Goal: Information Seeking & Learning: Learn about a topic

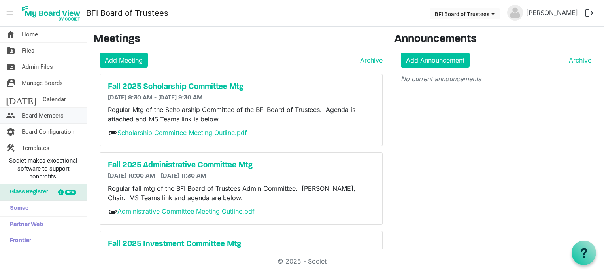
drag, startPoint x: 0, startPoint y: 0, endPoint x: 54, endPoint y: 116, distance: 127.7
click at [54, 116] on span "Board Members" at bounding box center [43, 116] width 42 height 16
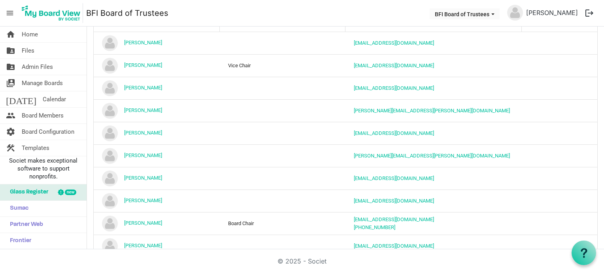
scroll to position [86, 0]
click at [497, 15] on span "BFI Board of Trustees dropdownbutton" at bounding box center [493, 14] width 7 height 3
click at [592, 12] on button "logout" at bounding box center [589, 13] width 17 height 17
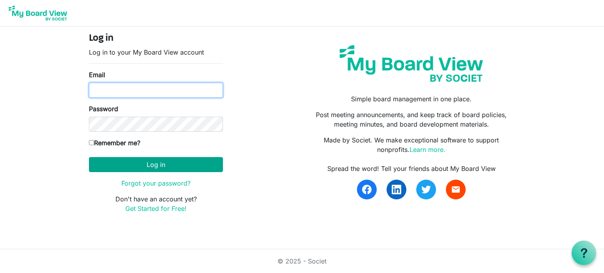
type input "[EMAIL_ADDRESS][DOMAIN_NAME]"
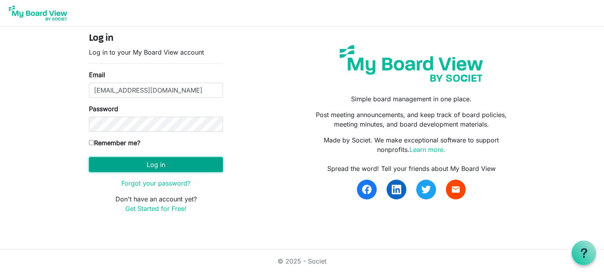
click at [165, 161] on button "Log in" at bounding box center [156, 164] width 134 height 15
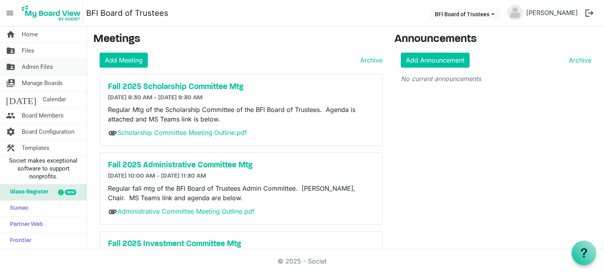
click at [55, 69] on link "folder_shared Admin Files" at bounding box center [43, 67] width 87 height 16
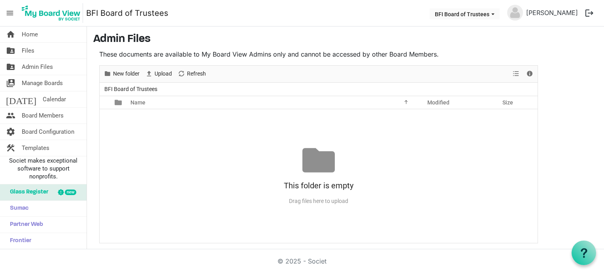
click at [129, 88] on span "BFI Board of Trustees" at bounding box center [131, 89] width 56 height 10
click at [106, 87] on span "BFI Board of Trustees" at bounding box center [131, 89] width 56 height 10
click at [197, 72] on span "Refresh" at bounding box center [196, 74] width 21 height 10
click at [131, 88] on span "BFI Board of Trustees" at bounding box center [131, 89] width 56 height 10
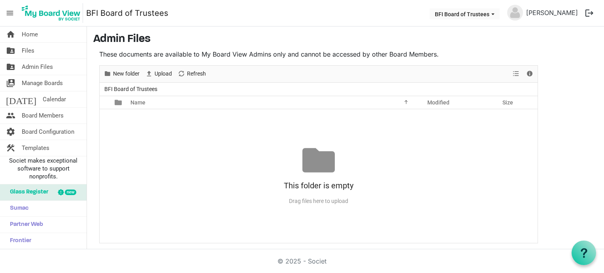
click at [131, 88] on span "BFI Board of Trustees" at bounding box center [131, 89] width 56 height 10
click at [31, 49] on span "Files" at bounding box center [28, 51] width 13 height 16
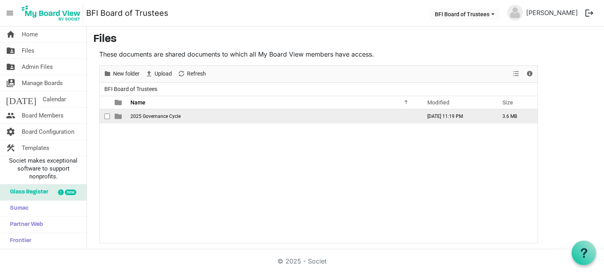
click at [152, 115] on span "2025 Governance Cycle" at bounding box center [156, 117] width 50 height 6
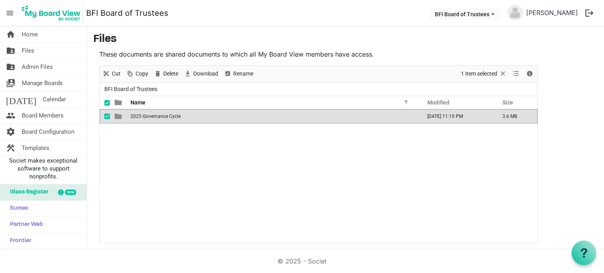
click at [152, 115] on span "2025 Governance Cycle" at bounding box center [156, 117] width 50 height 6
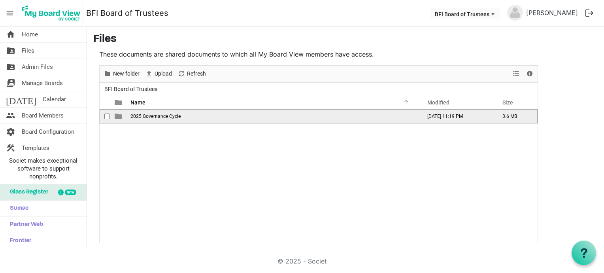
click at [153, 115] on span "2025 Governance Cycle" at bounding box center [156, 117] width 50 height 6
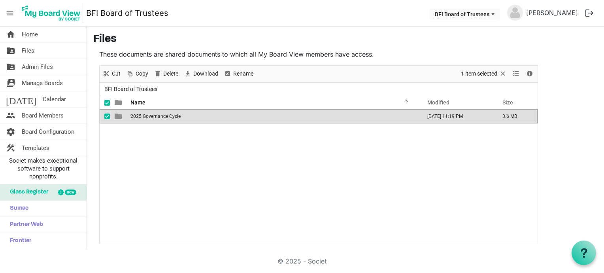
click at [117, 117] on span "is template cell column header type" at bounding box center [118, 116] width 7 height 7
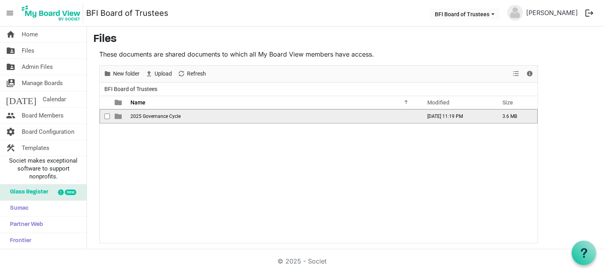
click at [117, 117] on span "is template cell column header type" at bounding box center [118, 116] width 7 height 7
click at [144, 115] on span "Fall 2025" at bounding box center [141, 117] width 20 height 6
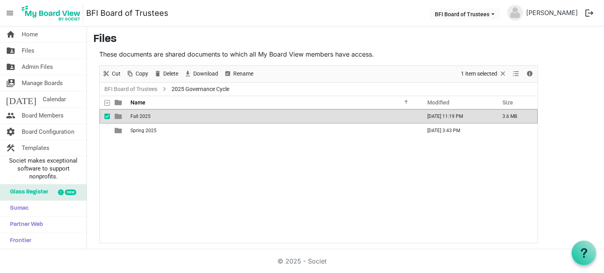
click at [144, 115] on span "Fall 2025" at bounding box center [141, 117] width 20 height 6
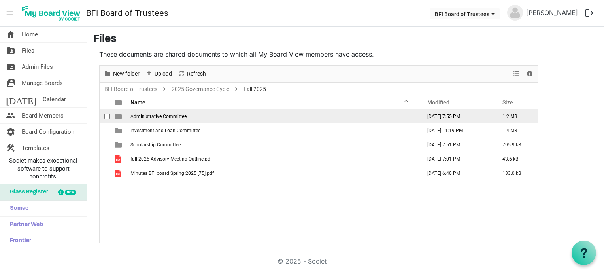
click at [152, 116] on span "Administrative Committee" at bounding box center [159, 117] width 56 height 6
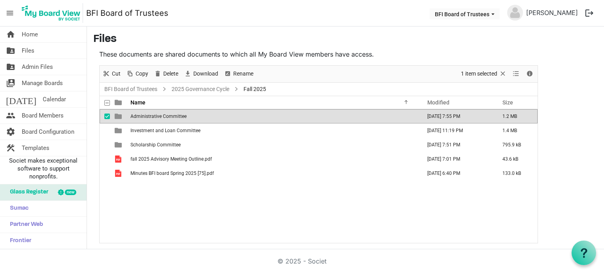
click at [152, 116] on span "Administrative Committee" at bounding box center [159, 117] width 56 height 6
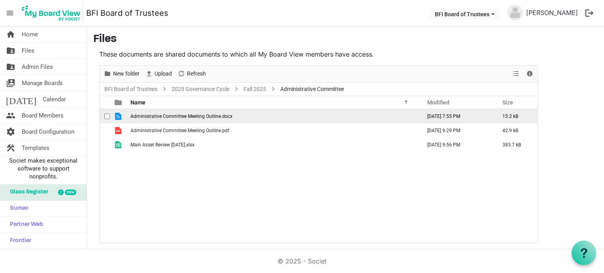
click at [150, 115] on span "Administrative Committee Meeting Outline.docx" at bounding box center [182, 117] width 102 height 6
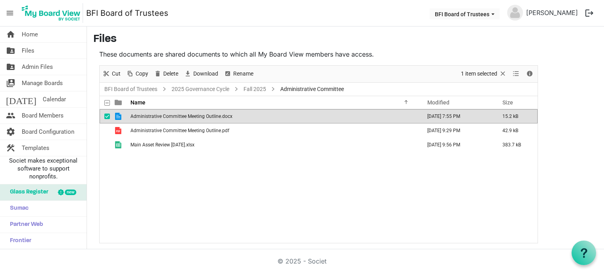
click at [150, 115] on span "Administrative Committee Meeting Outline.docx" at bounding box center [182, 117] width 102 height 6
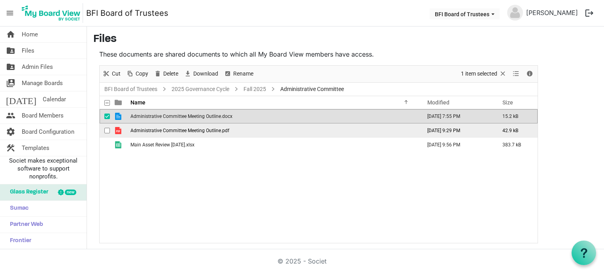
click at [210, 132] on span "Administrative Committee Meeting Outline.pdf" at bounding box center [180, 131] width 99 height 6
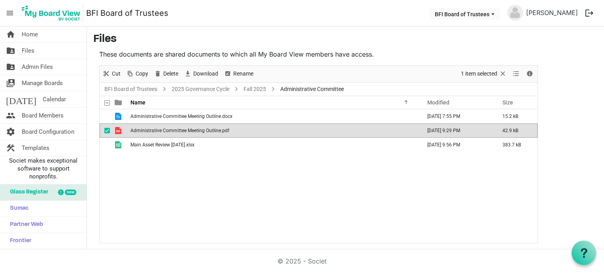
click at [210, 132] on span "Administrative Committee Meeting Outline.pdf" at bounding box center [180, 131] width 99 height 6
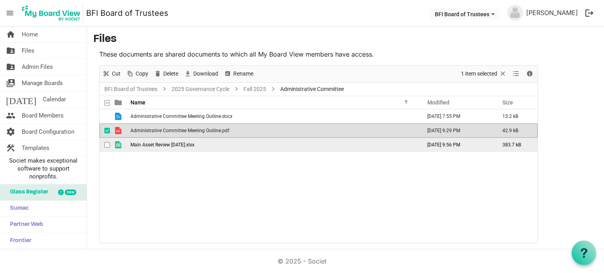
click at [173, 142] on span "Main Asset Review 30 June 2025.xlsx" at bounding box center [163, 145] width 64 height 6
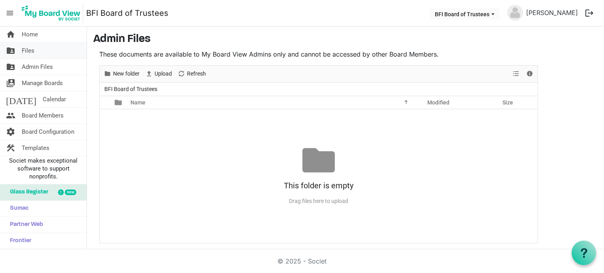
click at [32, 51] on span "Files" at bounding box center [28, 51] width 13 height 16
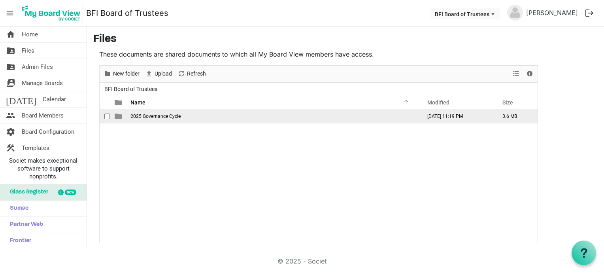
click at [155, 112] on td "2025 Governance Cycle" at bounding box center [273, 116] width 291 height 14
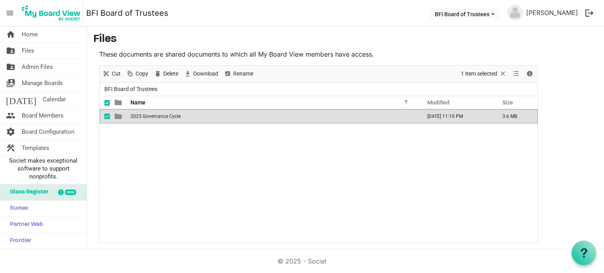
click at [155, 112] on td "2025 Governance Cycle" at bounding box center [273, 116] width 291 height 14
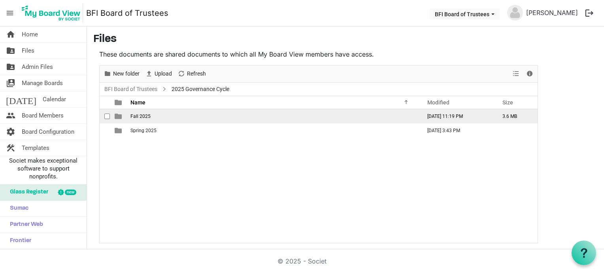
click at [149, 115] on span "Fall 2025" at bounding box center [141, 117] width 20 height 6
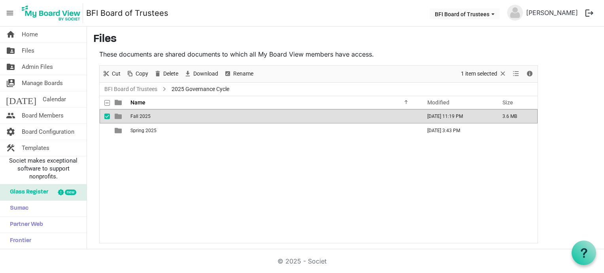
click at [149, 115] on span "Fall 2025" at bounding box center [141, 117] width 20 height 6
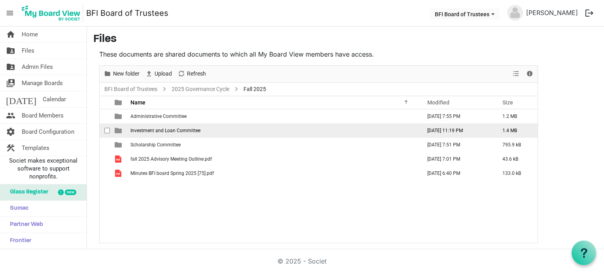
click at [154, 129] on span "Investment and Loan Committee" at bounding box center [166, 131] width 70 height 6
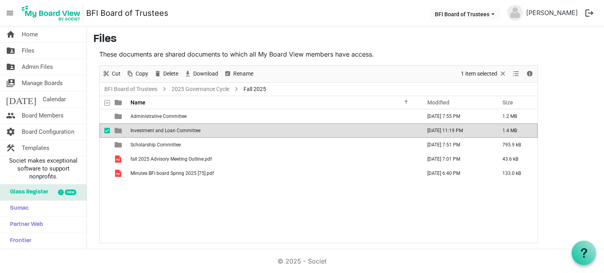
click at [154, 129] on span "Investment and Loan Committee" at bounding box center [166, 131] width 70 height 6
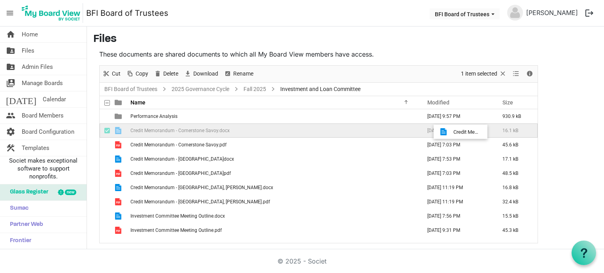
drag, startPoint x: 454, startPoint y: 128, endPoint x: 451, endPoint y: 132, distance: 4.3
click at [451, 132] on td "September 15, 2025 7:53 PM" at bounding box center [456, 130] width 75 height 14
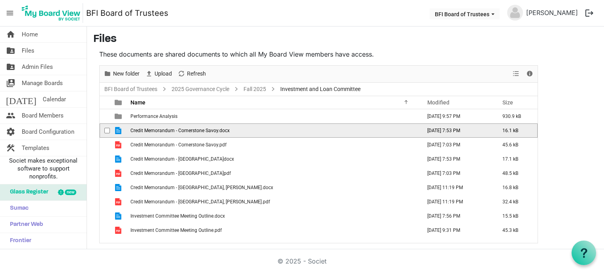
click at [116, 129] on span "is template cell column header type" at bounding box center [118, 130] width 7 height 7
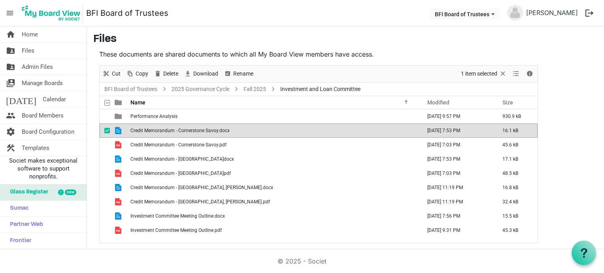
click at [116, 129] on span "is template cell column header type" at bounding box center [118, 130] width 7 height 7
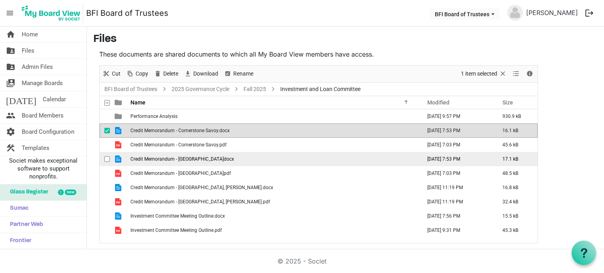
click at [119, 158] on span "is template cell column header type" at bounding box center [118, 158] width 7 height 7
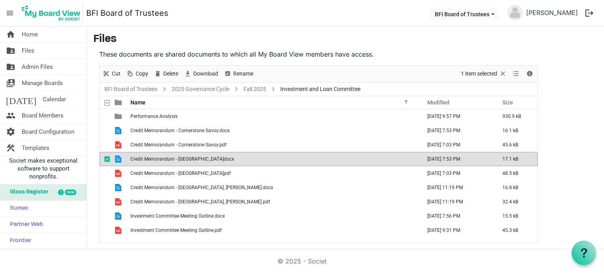
click at [119, 158] on span "is template cell column header type" at bounding box center [118, 158] width 7 height 7
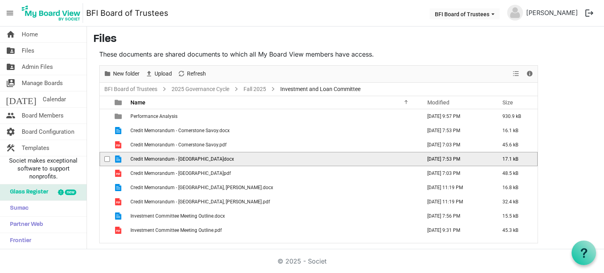
click at [119, 158] on span "is template cell column header type" at bounding box center [118, 158] width 7 height 7
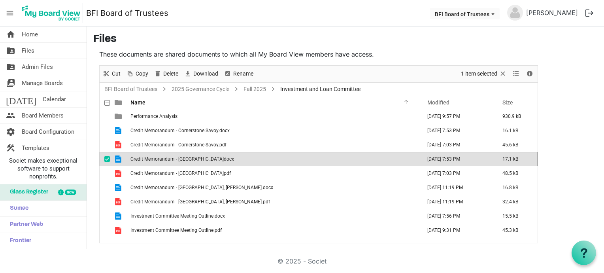
click at [119, 158] on span "is template cell column header type" at bounding box center [118, 158] width 7 height 7
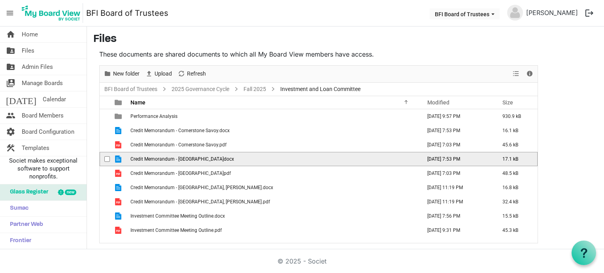
click at [119, 158] on span "is template cell column header type" at bounding box center [118, 158] width 7 height 7
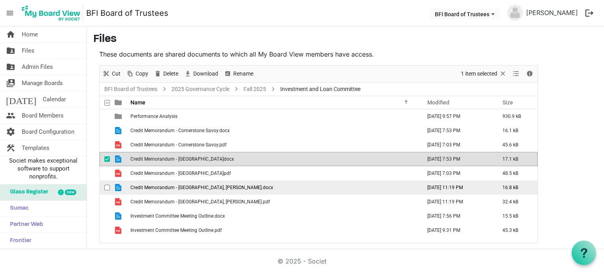
click at [118, 184] on span "is template cell column header type" at bounding box center [118, 187] width 7 height 7
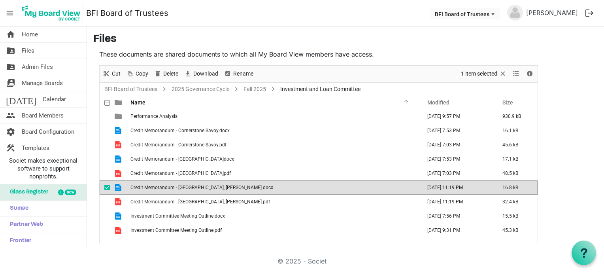
click at [118, 184] on span "is template cell column header type" at bounding box center [118, 187] width 7 height 7
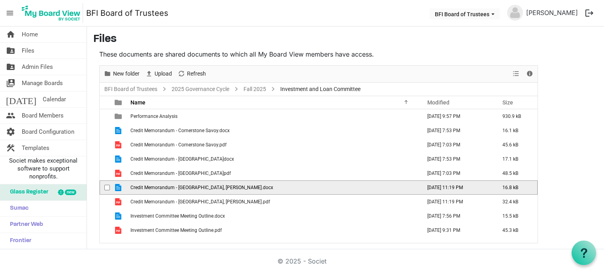
click at [118, 184] on span "is template cell column header type" at bounding box center [118, 187] width 7 height 7
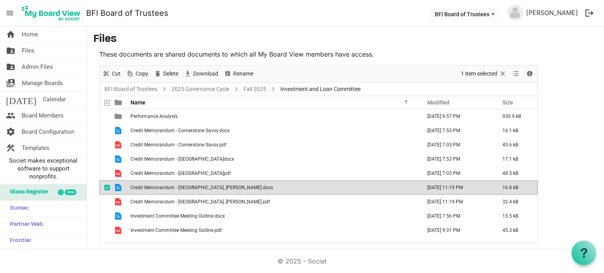
click at [118, 184] on span "is template cell column header type" at bounding box center [118, 187] width 7 height 7
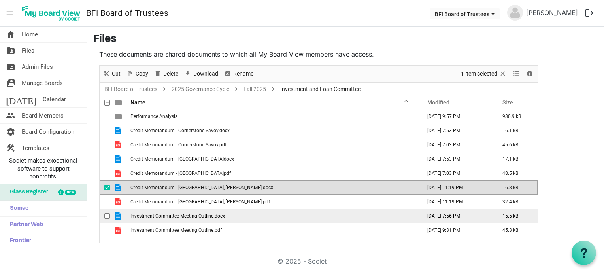
click at [168, 215] on span "Investment Committee Meeting Outline.docx" at bounding box center [178, 216] width 95 height 6
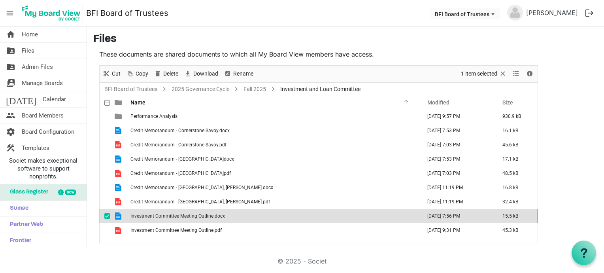
click at [168, 215] on span "Investment Committee Meeting Outline.docx" at bounding box center [178, 216] width 95 height 6
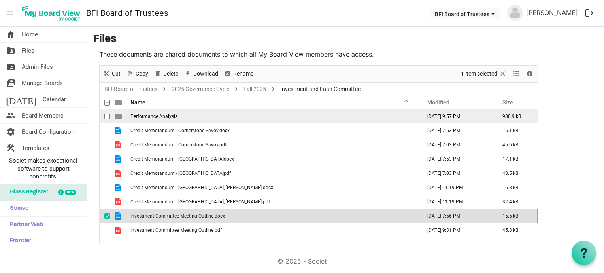
click at [152, 116] on span "Performance Analysis" at bounding box center [154, 117] width 47 height 6
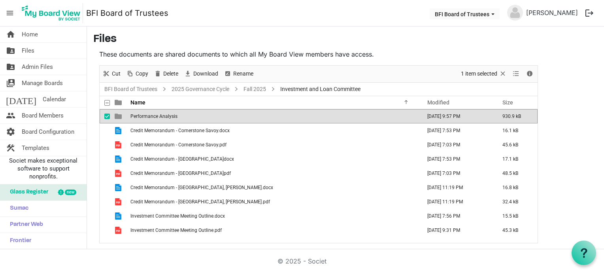
click at [152, 116] on span "Performance Analysis" at bounding box center [154, 117] width 47 height 6
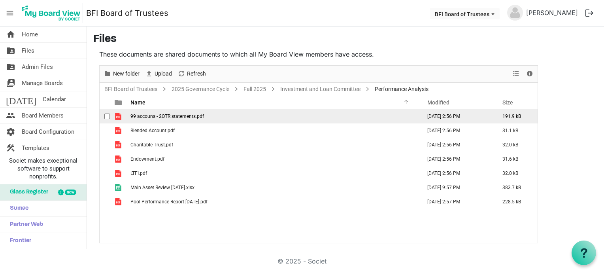
click at [153, 116] on span "99 accouns - 2QTR statements.pdf" at bounding box center [168, 117] width 74 height 6
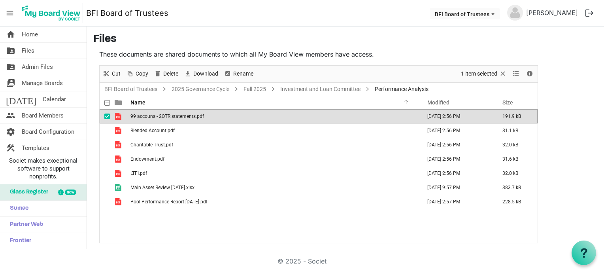
click at [153, 116] on span "99 accouns - 2QTR statements.pdf" at bounding box center [168, 117] width 74 height 6
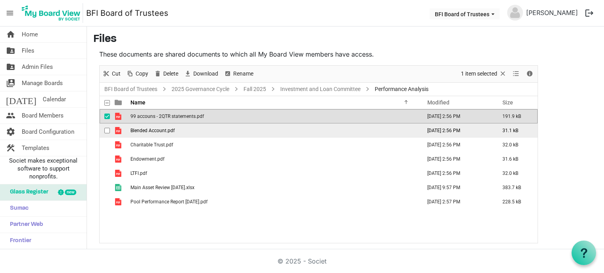
click at [168, 131] on span "Blended Account.pdf" at bounding box center [153, 131] width 44 height 6
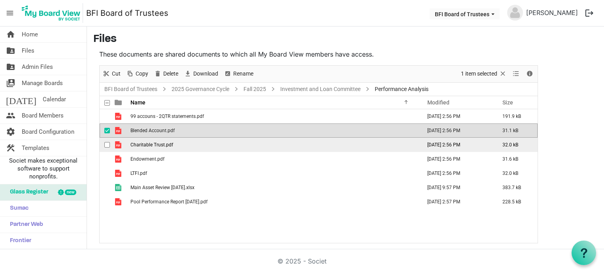
click at [169, 142] on span "Charitable Trust.pdf" at bounding box center [152, 145] width 43 height 6
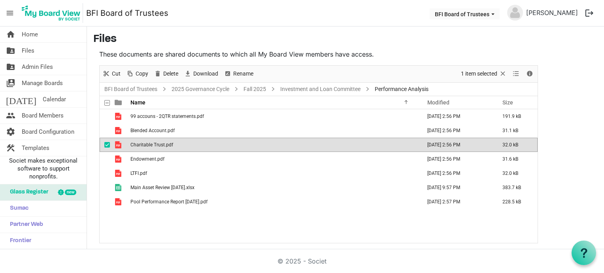
click at [169, 142] on span "Charitable Trust.pdf" at bounding box center [152, 145] width 43 height 6
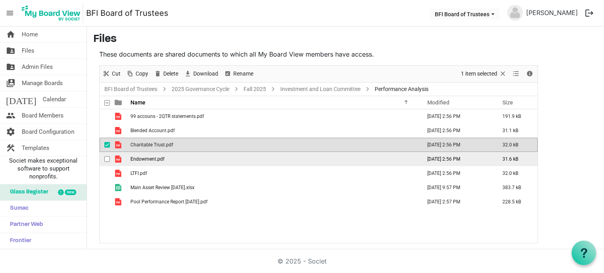
click at [157, 156] on span "Endowment.pdf" at bounding box center [148, 159] width 34 height 6
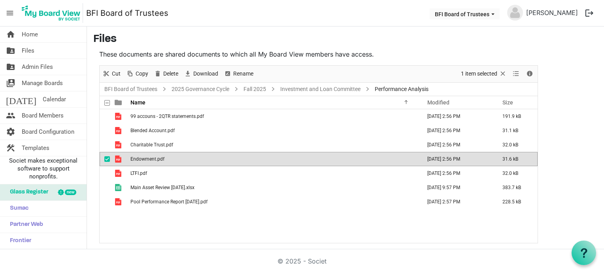
click at [157, 156] on span "Endowment.pdf" at bounding box center [148, 159] width 34 height 6
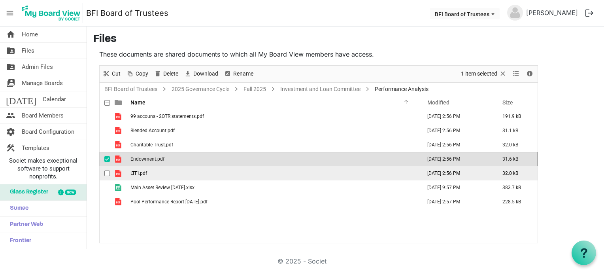
click at [146, 171] on span "LTFI.pdf" at bounding box center [139, 173] width 17 height 6
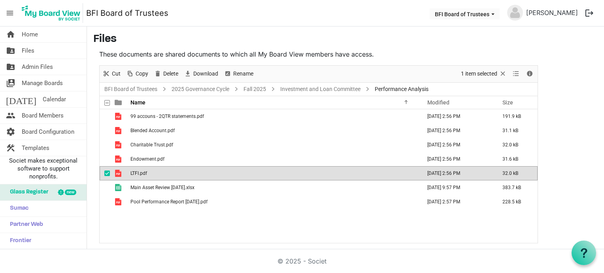
click at [146, 171] on span "LTFI.pdf" at bounding box center [139, 173] width 17 height 6
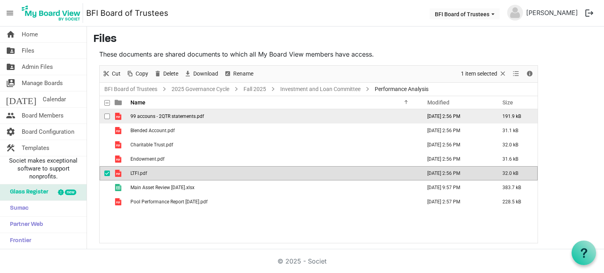
click at [165, 115] on span "99 accouns - 2QTR statements.pdf" at bounding box center [168, 117] width 74 height 6
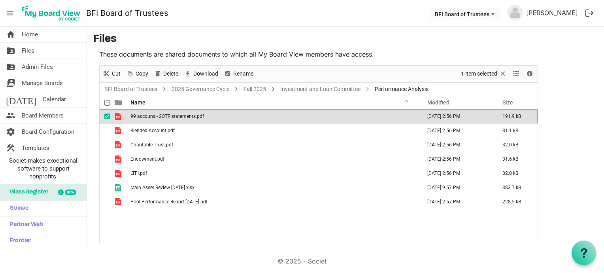
click at [165, 115] on span "99 accouns - 2QTR statements.pdf" at bounding box center [168, 117] width 74 height 6
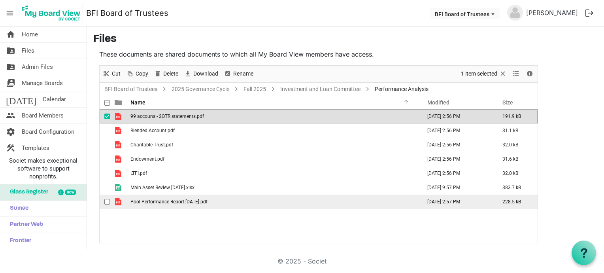
click at [182, 205] on td "Pool Performance Report [DATE].pdf" at bounding box center [273, 202] width 291 height 14
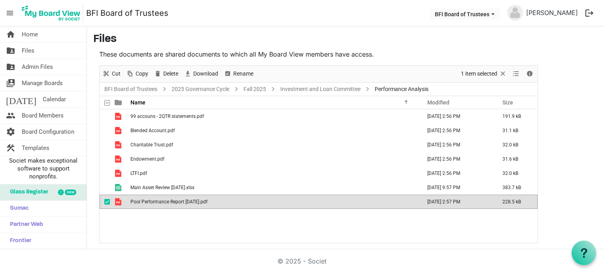
click at [182, 205] on td "Pool Performance Report [DATE].pdf" at bounding box center [273, 202] width 291 height 14
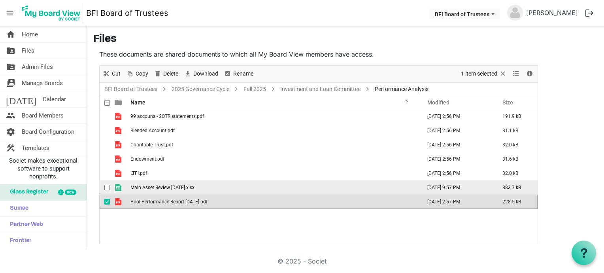
click at [174, 189] on span "Main Asset Review [DATE].xlsx" at bounding box center [163, 188] width 64 height 6
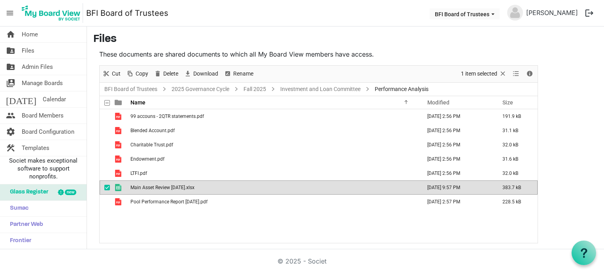
click at [174, 189] on span "Main Asset Review [DATE].xlsx" at bounding box center [163, 188] width 64 height 6
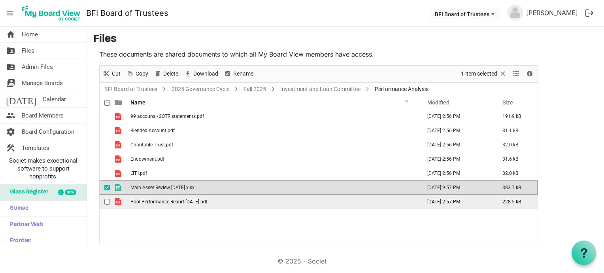
click at [206, 203] on span "Pool Performance Report [DATE].pdf" at bounding box center [169, 202] width 77 height 6
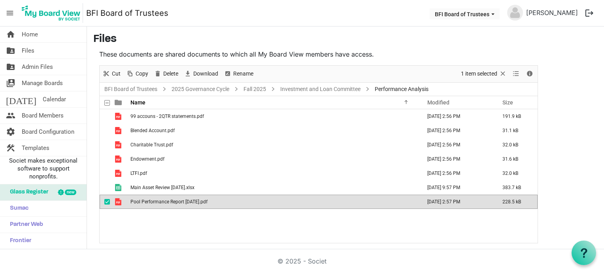
click at [206, 203] on span "Pool Performance Report [DATE].pdf" at bounding box center [169, 202] width 77 height 6
click at [35, 49] on link "folder_shared Files" at bounding box center [43, 51] width 87 height 16
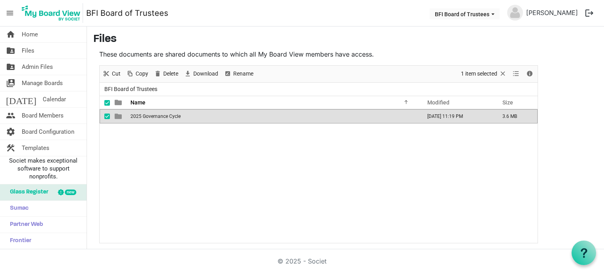
click at [156, 117] on span "2025 Governance Cycle" at bounding box center [156, 117] width 50 height 6
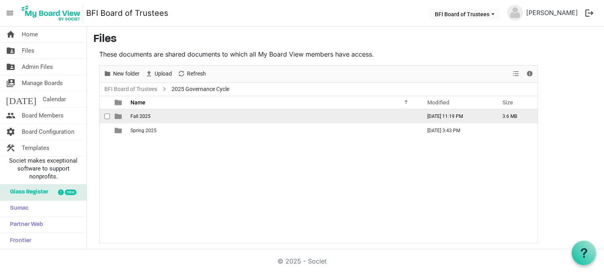
drag, startPoint x: 0, startPoint y: 0, endPoint x: 156, endPoint y: 117, distance: 195.0
click at [156, 117] on td "Fall 2025" at bounding box center [273, 116] width 291 height 14
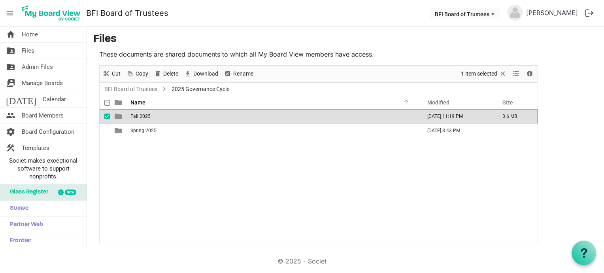
click at [156, 117] on td "Fall 2025" at bounding box center [273, 116] width 291 height 14
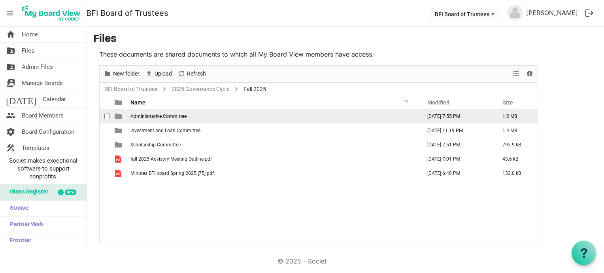
click at [153, 114] on span "Administrative Committee" at bounding box center [159, 117] width 56 height 6
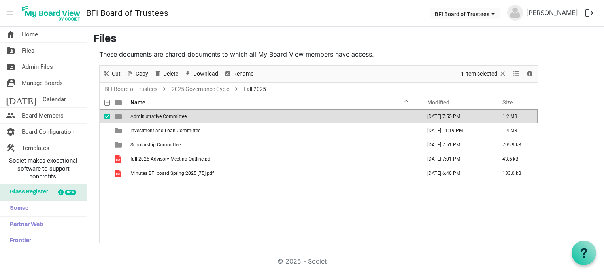
click at [153, 114] on span "Administrative Committee" at bounding box center [159, 117] width 56 height 6
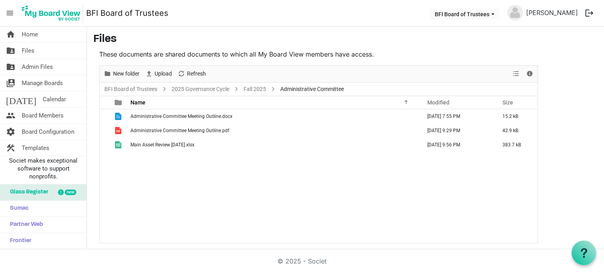
click at [153, 114] on div "New folder Upload Cut Copy Paste Delete Download Rename Sort by Refresh 1 item …" at bounding box center [318, 154] width 439 height 178
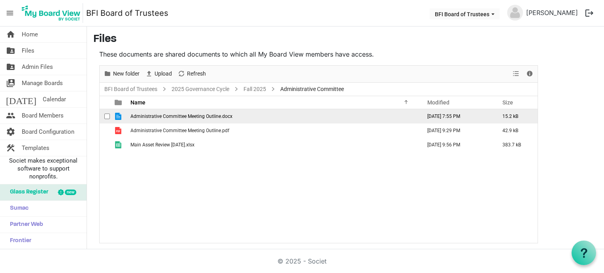
click at [153, 114] on span "Administrative Committee Meeting Outline.docx" at bounding box center [182, 117] width 102 height 6
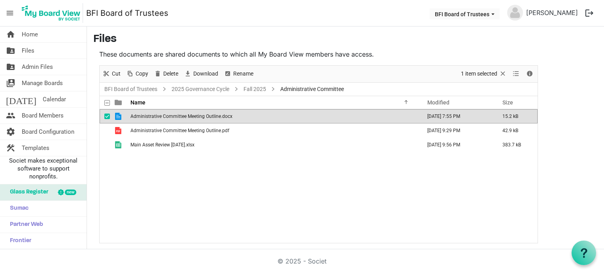
click at [153, 114] on span "Administrative Committee Meeting Outline.docx" at bounding box center [182, 117] width 102 height 6
click at [195, 116] on span "Administrative Committee Meeting Outline.docx" at bounding box center [182, 117] width 102 height 6
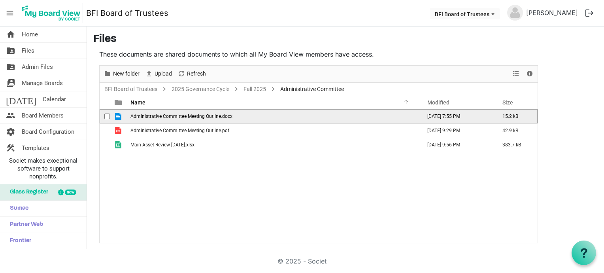
click at [195, 116] on span "Administrative Committee Meeting Outline.docx" at bounding box center [182, 117] width 102 height 6
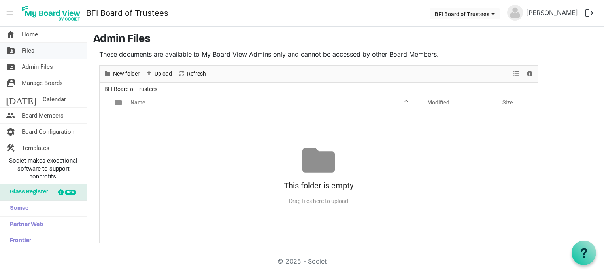
click at [28, 50] on span "Files" at bounding box center [28, 51] width 13 height 16
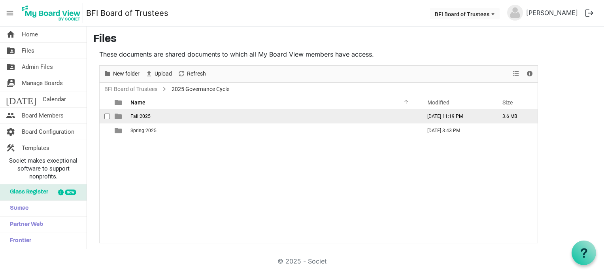
click at [149, 114] on span "Fall 2025" at bounding box center [141, 117] width 20 height 6
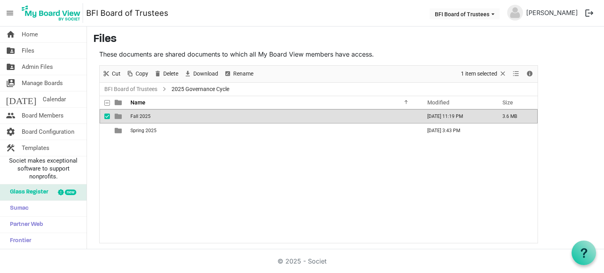
click at [149, 114] on span "Fall 2025" at bounding box center [141, 117] width 20 height 6
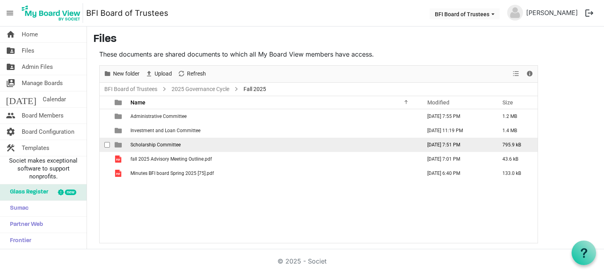
click at [165, 144] on span "Scholarship Committee" at bounding box center [156, 145] width 50 height 6
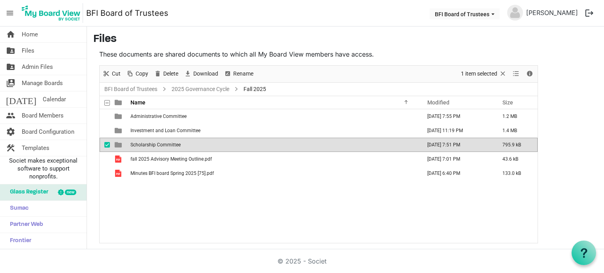
click at [165, 144] on span "Scholarship Committee" at bounding box center [156, 145] width 50 height 6
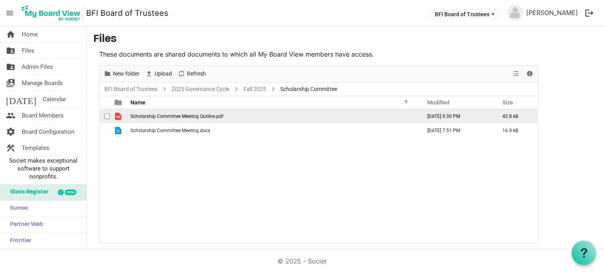
click at [168, 115] on span "Scholarship Committee Meeting Outline.pdf" at bounding box center [177, 117] width 93 height 6
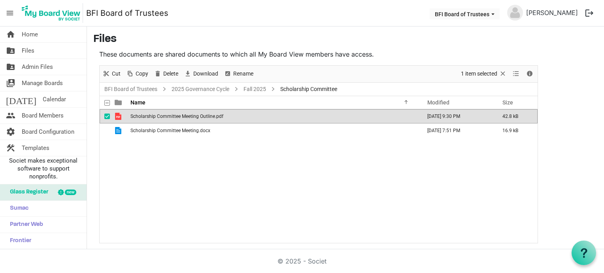
click at [168, 115] on span "Scholarship Committee Meeting Outline.pdf" at bounding box center [177, 117] width 93 height 6
click at [33, 49] on span "Files" at bounding box center [28, 51] width 13 height 16
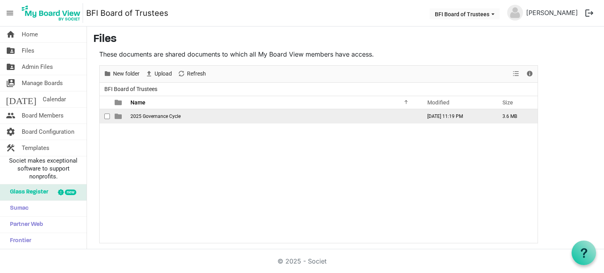
click at [157, 115] on span "2025 Governance Cycle" at bounding box center [156, 117] width 50 height 6
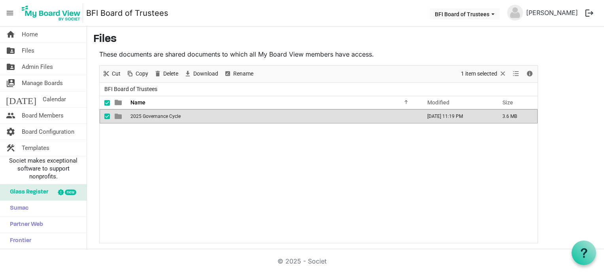
click at [157, 115] on span "2025 Governance Cycle" at bounding box center [156, 117] width 50 height 6
click at [157, 115] on div "New folder Upload Cut Copy Paste Delete Download Rename Sort by Refresh 1 item …" at bounding box center [318, 154] width 439 height 178
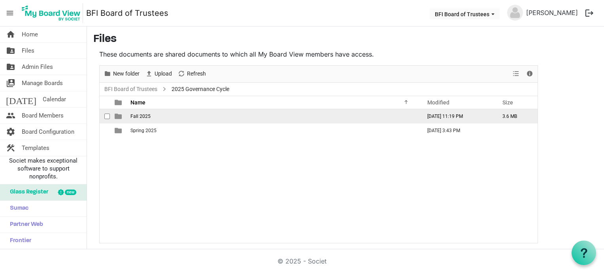
click at [157, 115] on td "Fall 2025" at bounding box center [273, 116] width 291 height 14
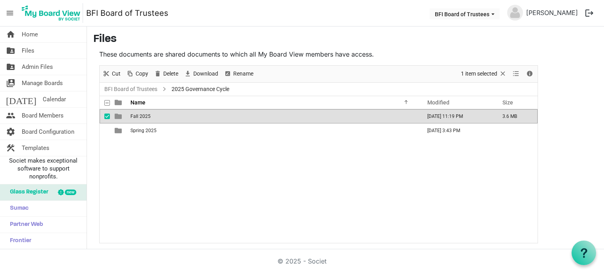
click at [152, 115] on td "Fall 2025" at bounding box center [273, 116] width 291 height 14
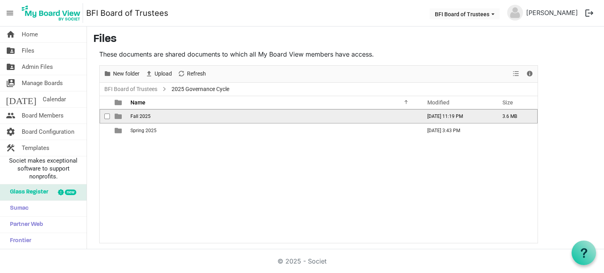
click at [127, 116] on td "is template cell column header type" at bounding box center [119, 116] width 18 height 14
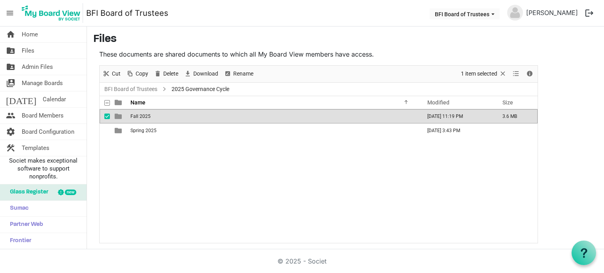
click at [127, 116] on td "is template cell column header type" at bounding box center [119, 116] width 18 height 14
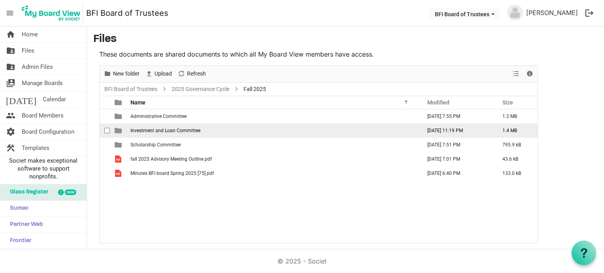
click at [165, 131] on span "Investment and Loan Committee" at bounding box center [166, 131] width 70 height 6
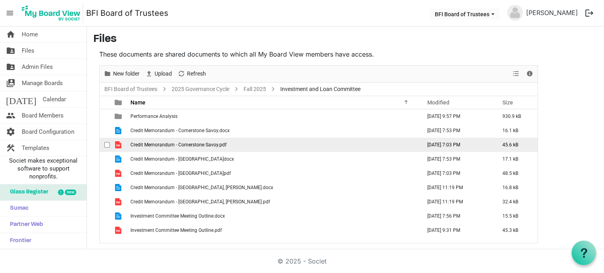
click at [434, 143] on td "[DATE] 7:03 PM" at bounding box center [456, 145] width 75 height 14
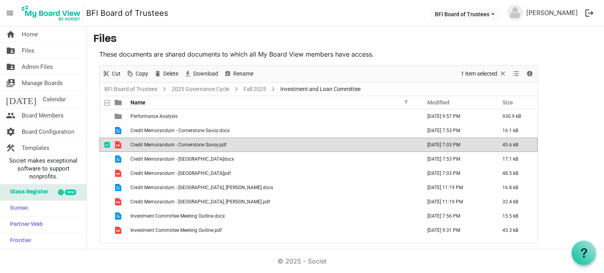
click at [434, 143] on td "[DATE] 7:03 PM" at bounding box center [456, 145] width 75 height 14
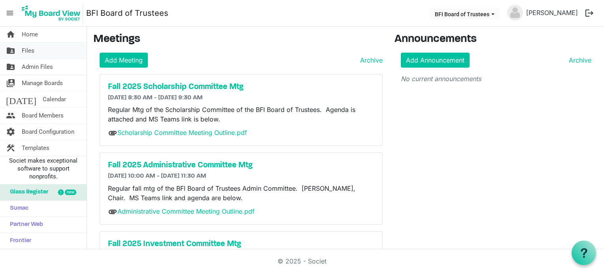
click at [33, 53] on span "Files" at bounding box center [28, 51] width 13 height 16
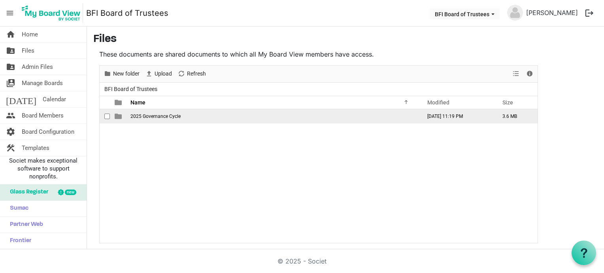
click at [151, 115] on span "2025 Governance Cycle" at bounding box center [156, 117] width 50 height 6
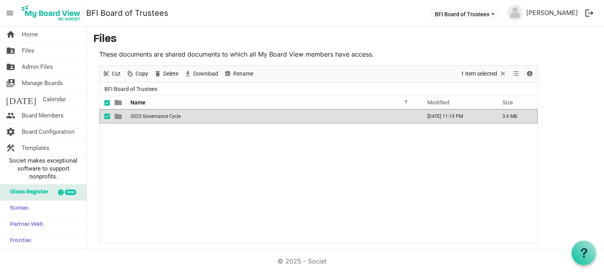
click at [151, 115] on span "2025 Governance Cycle" at bounding box center [156, 117] width 50 height 6
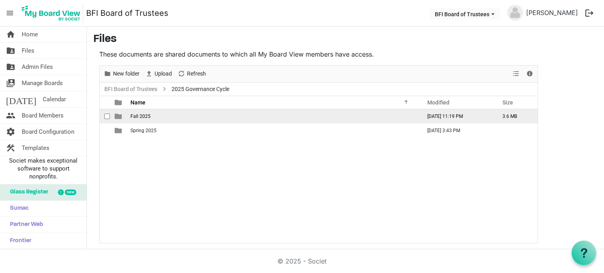
click at [149, 116] on span "Fall 2025" at bounding box center [141, 117] width 20 height 6
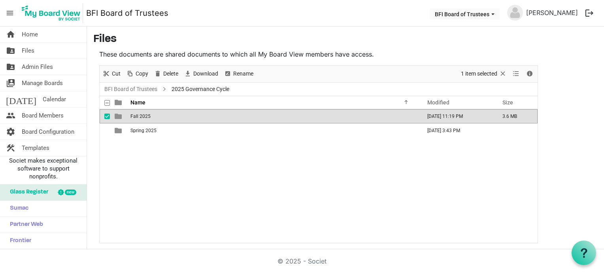
click at [149, 116] on span "Fall 2025" at bounding box center [141, 117] width 20 height 6
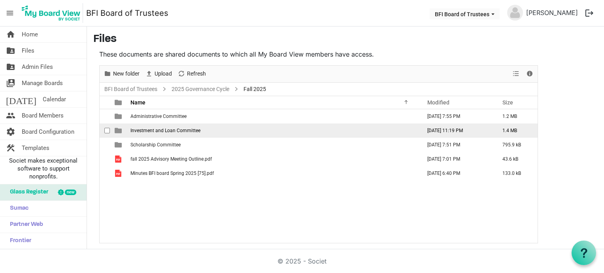
click at [158, 132] on span "Investment and Loan Committee" at bounding box center [166, 131] width 70 height 6
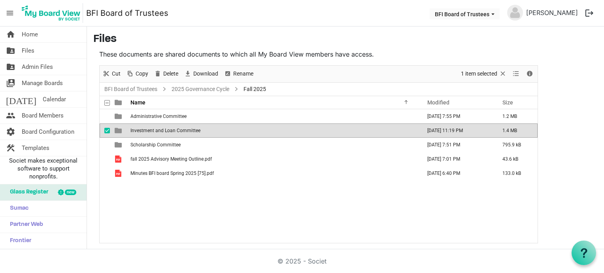
click at [158, 132] on span "Investment and Loan Committee" at bounding box center [166, 131] width 70 height 6
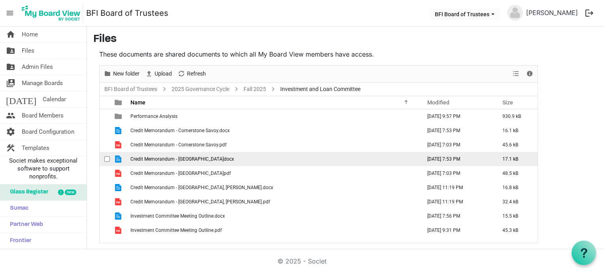
click at [150, 160] on span "Credit Memorandum - [GEOGRAPHIC_DATA]docx" at bounding box center [183, 159] width 104 height 6
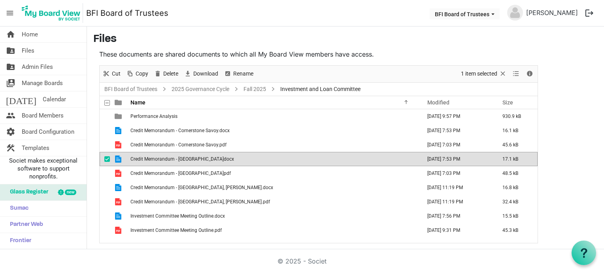
click at [150, 160] on span "Credit Memorandum - [GEOGRAPHIC_DATA]docx" at bounding box center [183, 159] width 104 height 6
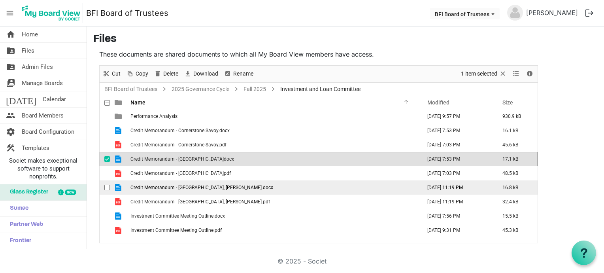
click at [152, 186] on span "Credit Memorandum - [GEOGRAPHIC_DATA], [PERSON_NAME].docx" at bounding box center [202, 188] width 143 height 6
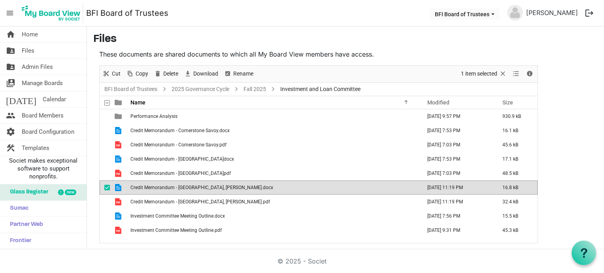
click at [152, 186] on span "Credit Memorandum - [GEOGRAPHIC_DATA], [PERSON_NAME].docx" at bounding box center [202, 188] width 143 height 6
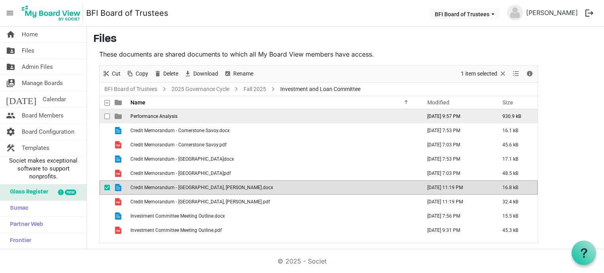
click at [136, 116] on span "Performance Analysis" at bounding box center [154, 117] width 47 height 6
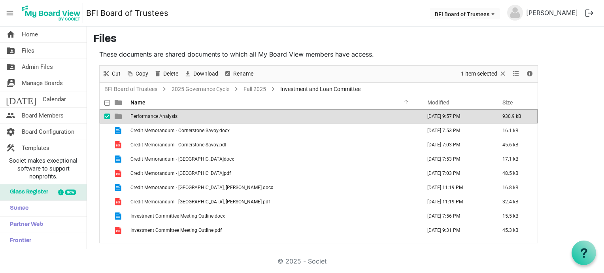
click at [136, 116] on span "Performance Analysis" at bounding box center [154, 117] width 47 height 6
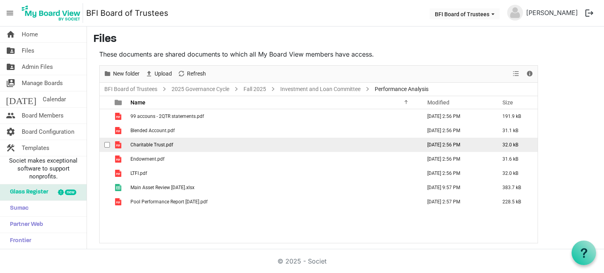
click at [146, 144] on span "Charitable Trust.pdf" at bounding box center [152, 145] width 43 height 6
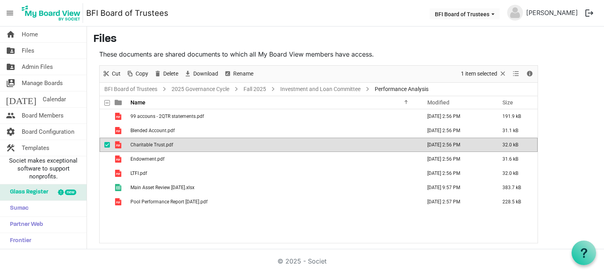
click at [146, 144] on span "Charitable Trust.pdf" at bounding box center [152, 145] width 43 height 6
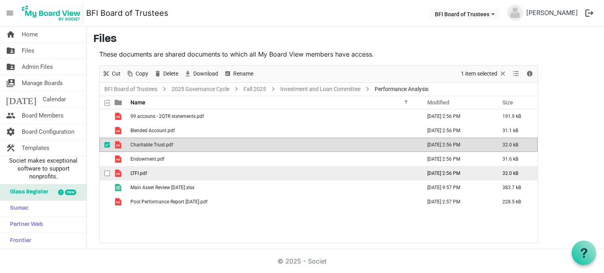
click at [143, 174] on span "LTFI.pdf" at bounding box center [139, 173] width 17 height 6
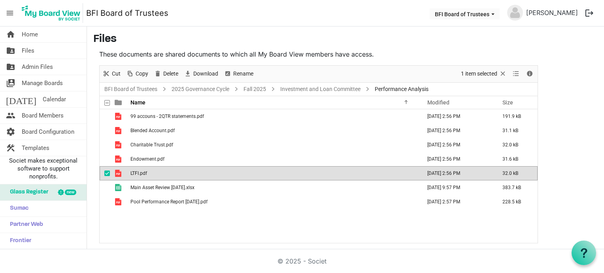
click at [143, 174] on span "LTFI.pdf" at bounding box center [139, 173] width 17 height 6
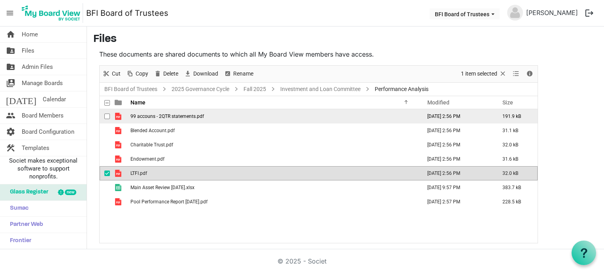
click at [177, 114] on span "99 accouns - 2QTR statements.pdf" at bounding box center [168, 117] width 74 height 6
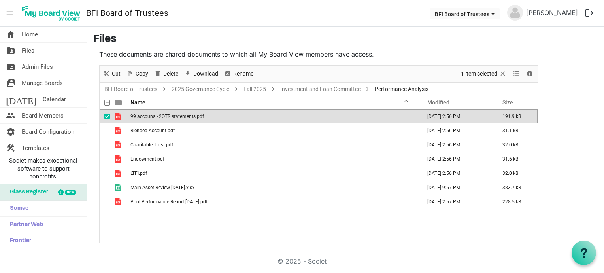
click at [177, 114] on span "99 accouns - 2QTR statements.pdf" at bounding box center [168, 117] width 74 height 6
